Goal: Check status: Check status

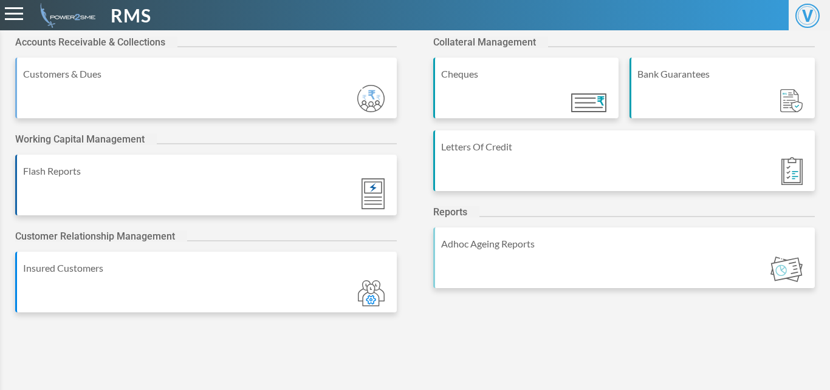
click at [529, 165] on div "Letters Of Credit" at bounding box center [623, 161] width 381 height 61
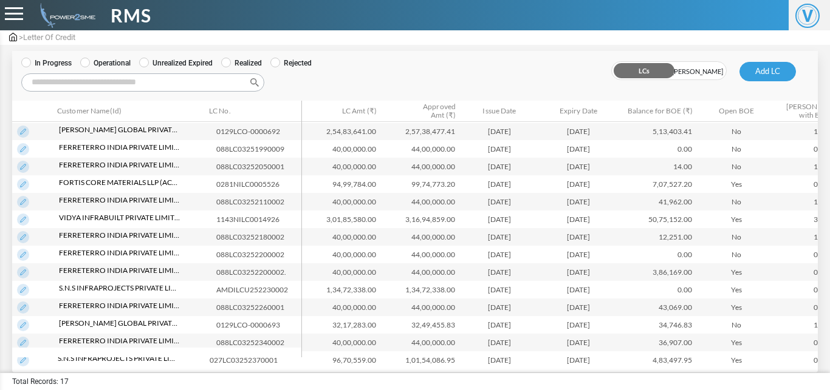
scroll to position [78, 0]
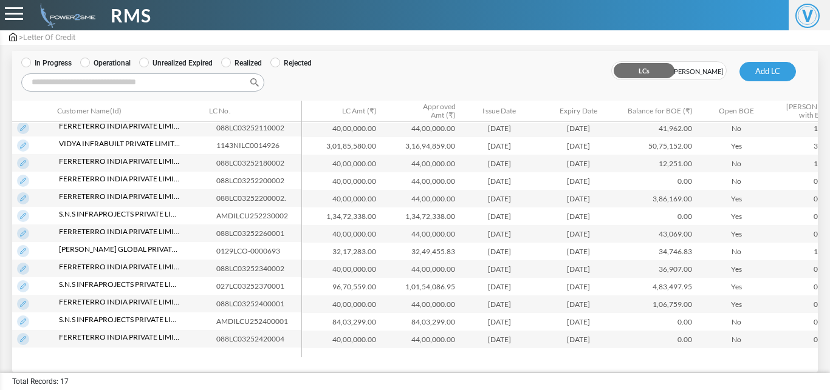
click at [24, 336] on img at bounding box center [23, 339] width 12 height 12
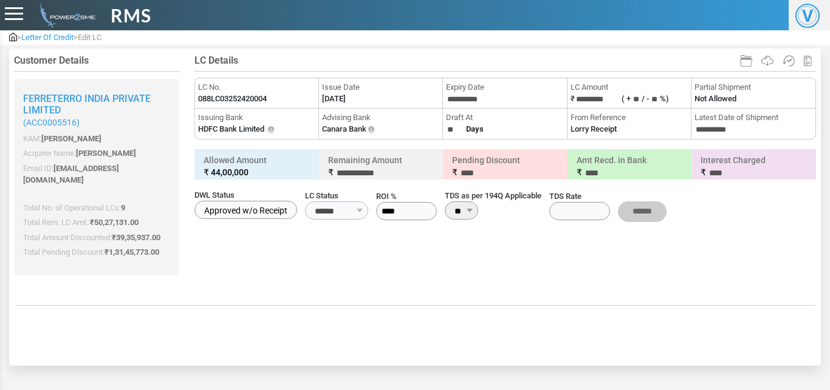
click at [235, 101] on label "088LC03252420004" at bounding box center [232, 99] width 69 height 12
copy li "LC No. 088LC03252420004"
click at [335, 96] on label "[DATE]" at bounding box center [334, 99] width 24 height 12
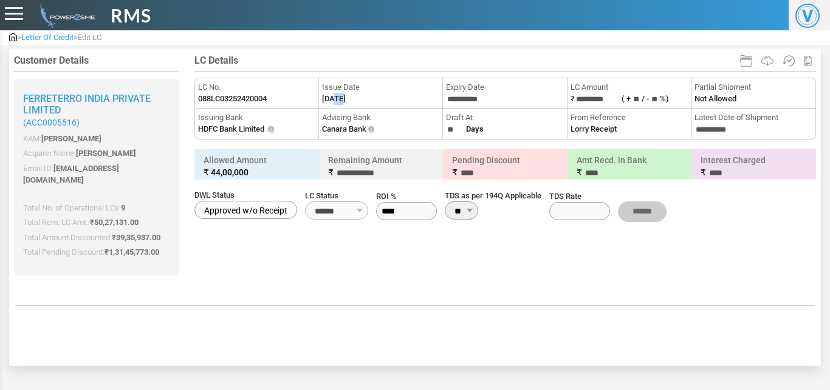
click at [335, 96] on label "[DATE]" at bounding box center [334, 99] width 24 height 12
copy label "08"
click at [335, 96] on label "[DATE]" at bounding box center [334, 99] width 24 height 12
